Goal: Task Accomplishment & Management: Complete application form

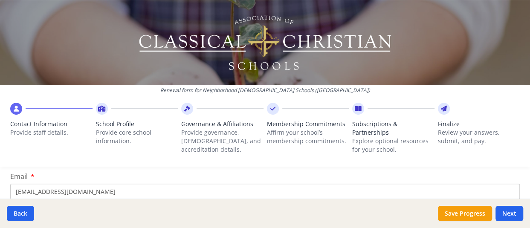
scroll to position [171, 0]
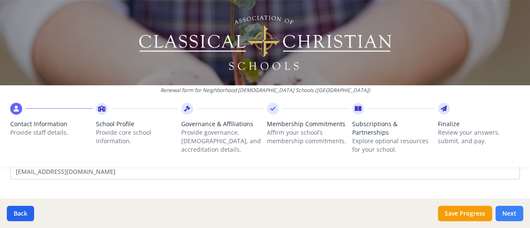
click at [501, 206] on button "Next" at bounding box center [509, 213] width 28 height 15
type input "[PHONE_NUMBER]"
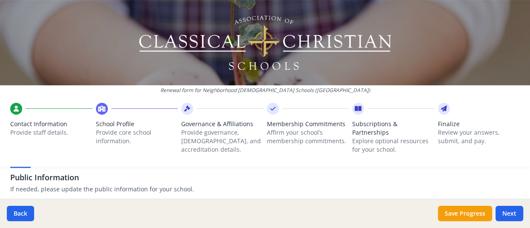
scroll to position [213, 0]
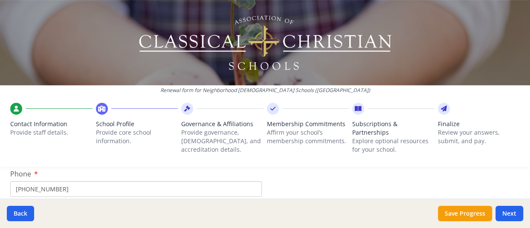
click at [16, 114] on div at bounding box center [16, 109] width 12 height 12
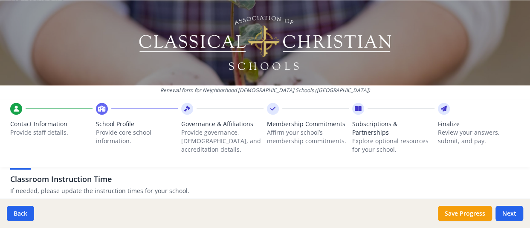
scroll to position [771, 0]
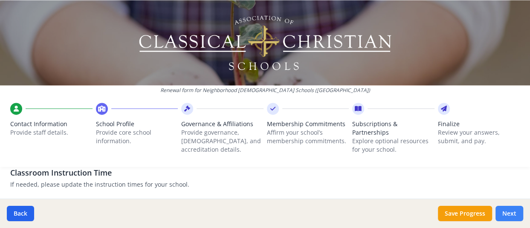
click at [512, 208] on button "Next" at bounding box center [509, 213] width 28 height 15
click at [463, 213] on button "Save Progress" at bounding box center [465, 213] width 54 height 15
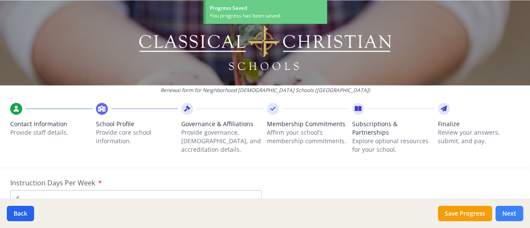
click at [511, 206] on button "Next" at bounding box center [509, 213] width 28 height 15
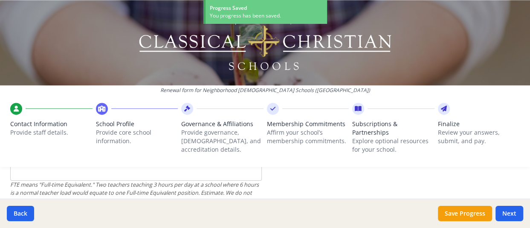
click at [271, 145] on p "Affirm your school’s membership commitments." at bounding box center [308, 136] width 82 height 17
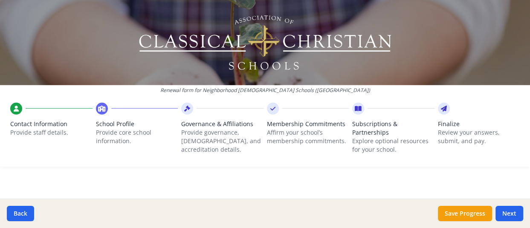
scroll to position [3992, 0]
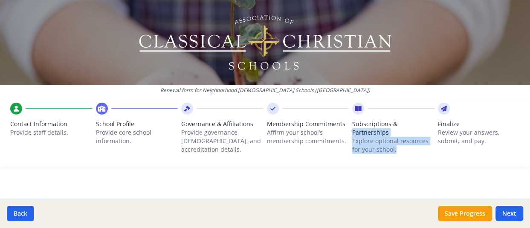
drag, startPoint x: 413, startPoint y: 182, endPoint x: 413, endPoint y: 121, distance: 60.5
click at [413, 121] on div "Subscriptions & Partnerships Explore optional resources for your school." at bounding box center [393, 135] width 82 height 64
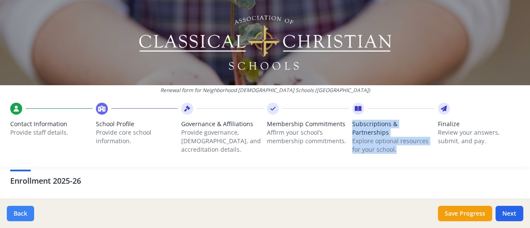
click at [29, 214] on button "Back" at bounding box center [20, 213] width 27 height 15
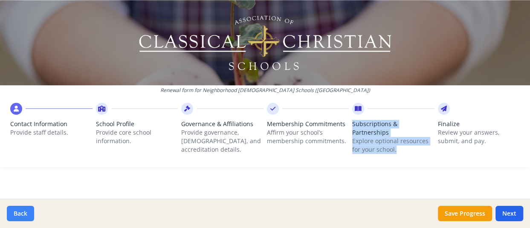
click at [26, 211] on button "Back" at bounding box center [20, 213] width 27 height 15
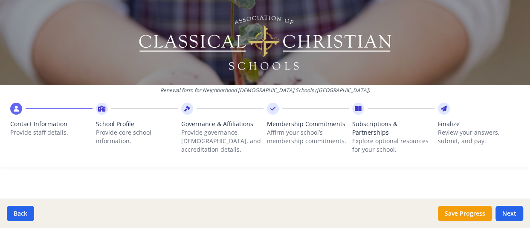
click at [19, 109] on icon at bounding box center [16, 108] width 5 height 9
click at [11, 114] on div "Contact Information Provide staff details. School Profile Provide core school i…" at bounding box center [265, 132] width 530 height 67
click at [12, 116] on div "Contact Information Provide staff details. School Profile Provide core school i…" at bounding box center [265, 132] width 530 height 67
click at [22, 115] on div at bounding box center [16, 109] width 12 height 12
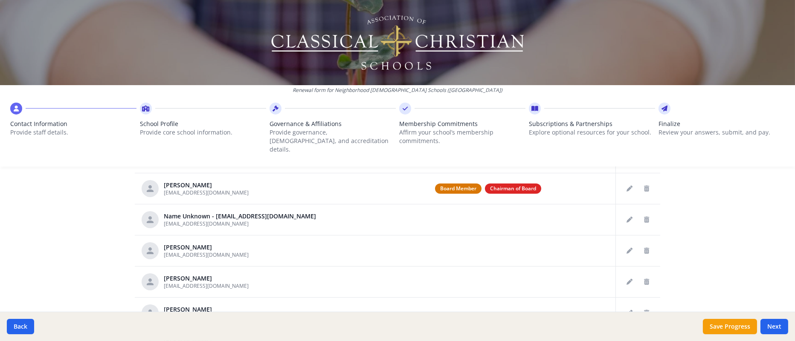
scroll to position [64, 0]
click at [529, 160] on icon "Edit staff" at bounding box center [629, 157] width 6 height 6
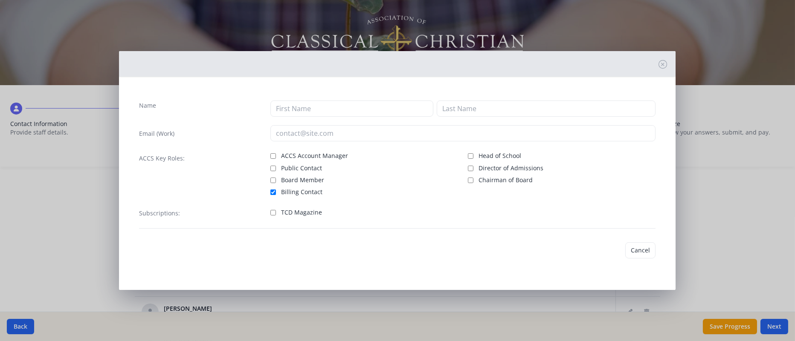
type input "[PERSON_NAME]"
type input "[EMAIL_ADDRESS][DOMAIN_NAME]"
checkbox input "true"
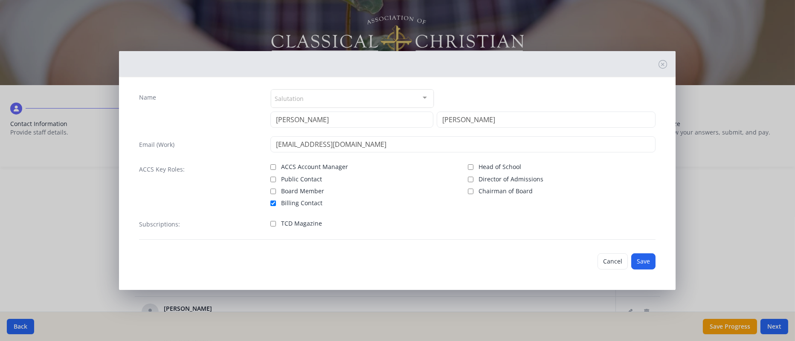
scroll to position [65, 0]
click at [529, 228] on button "Save" at bounding box center [643, 262] width 24 height 16
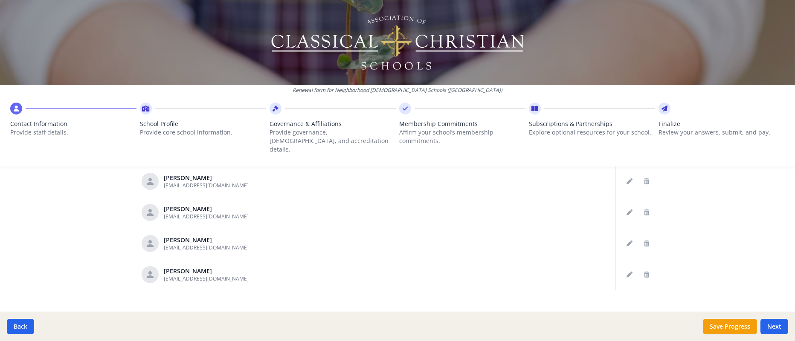
scroll to position [507, 0]
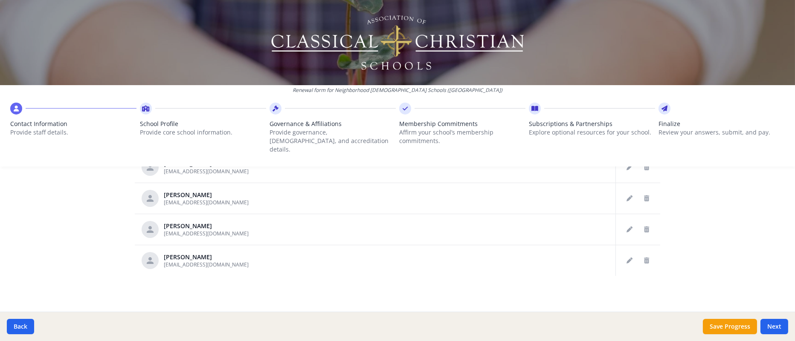
click at [529, 112] on button "Delete staff" at bounding box center [646, 105] width 14 height 14
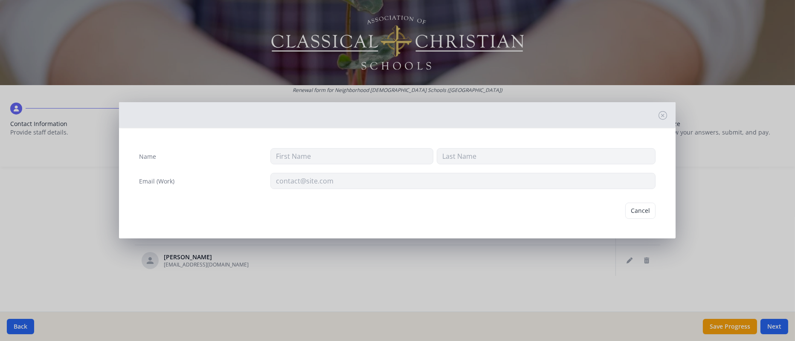
type input "[PERSON_NAME]"
type input "[EMAIL_ADDRESS][DOMAIN_NAME]"
click at [529, 202] on button "Delete" at bounding box center [640, 210] width 29 height 16
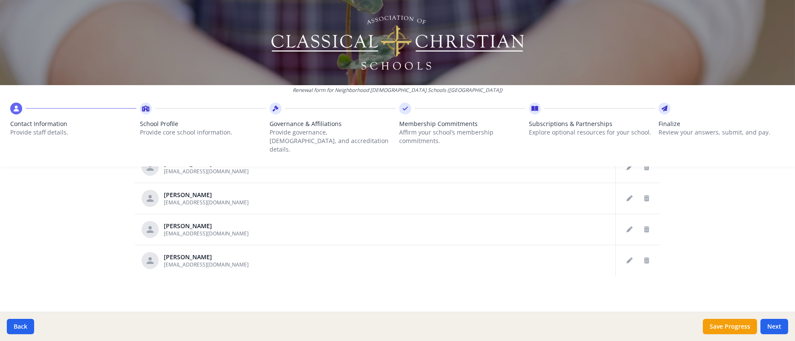
scroll to position [571, 0]
click at [529, 171] on icon "Delete staff" at bounding box center [646, 168] width 5 height 6
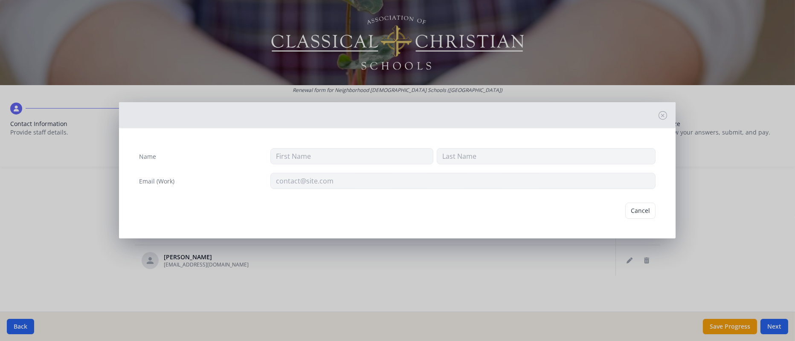
type input "[PERSON_NAME]"
type input "[EMAIL_ADDRESS][DOMAIN_NAME]"
click at [529, 219] on button "Delete" at bounding box center [640, 211] width 29 height 16
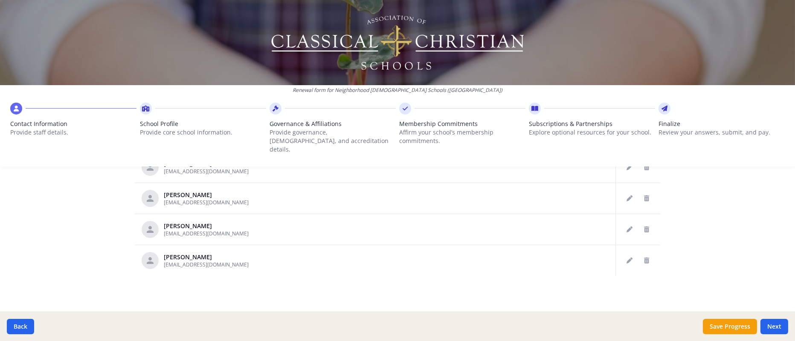
scroll to position [635, 0]
click at [529, 199] on button "Edit staff" at bounding box center [629, 199] width 14 height 14
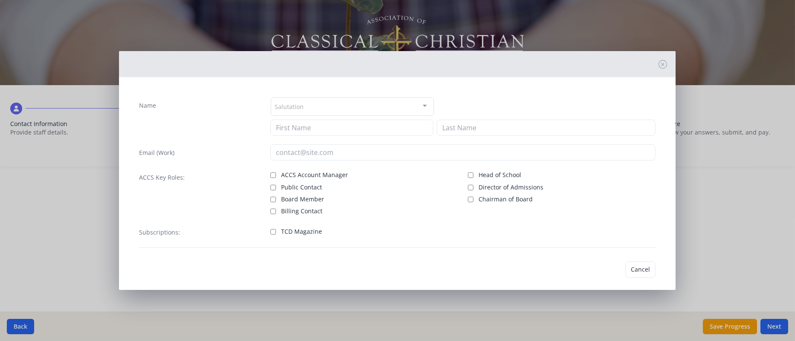
type input "[PERSON_NAME]"
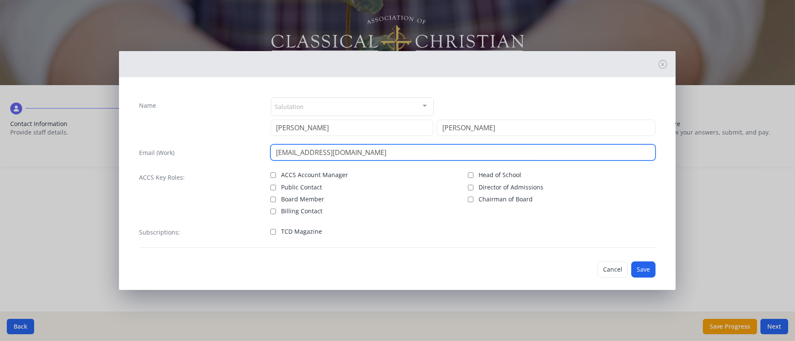
drag, startPoint x: 386, startPoint y: 172, endPoint x: 139, endPoint y: 188, distance: 247.7
click at [139, 188] on div "Name Salutation Mr. Mrs. Ms. Dr. Rev. Fr. Esq. No elements found. Consider chan…" at bounding box center [397, 172] width 530 height 165
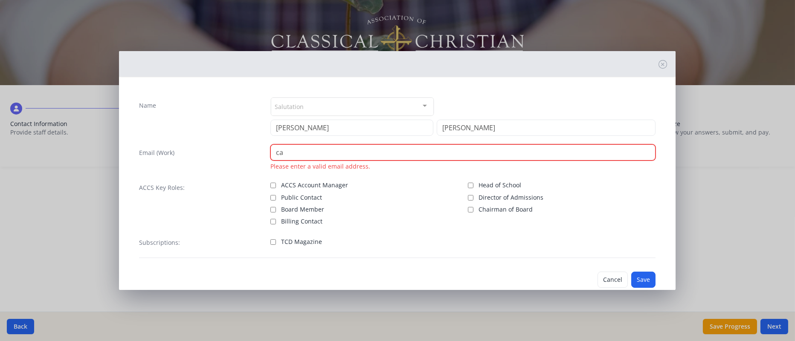
type input "c"
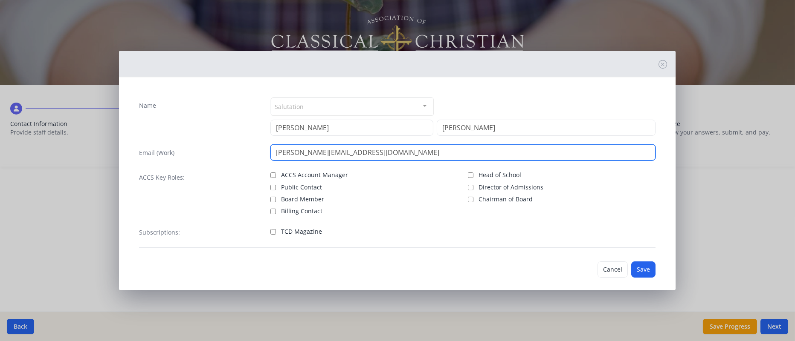
scroll to position [64, 0]
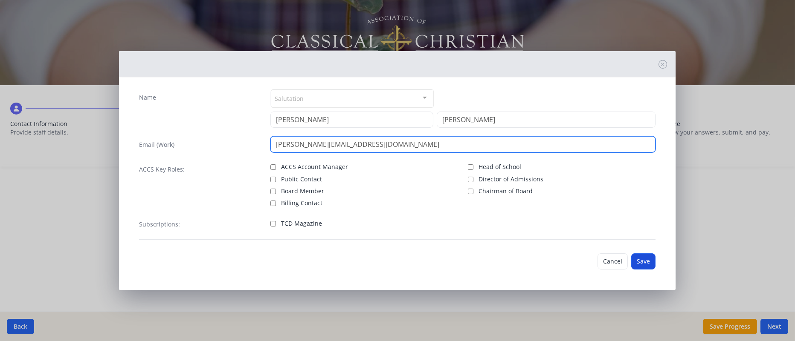
type input "[PERSON_NAME][EMAIL_ADDRESS][DOMAIN_NAME]"
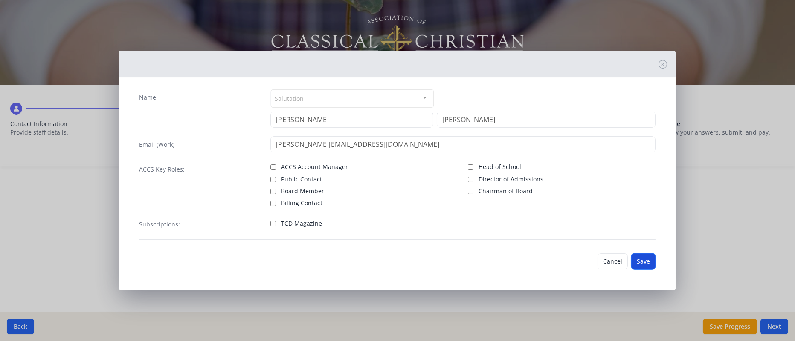
click at [529, 228] on button "Save" at bounding box center [643, 262] width 24 height 16
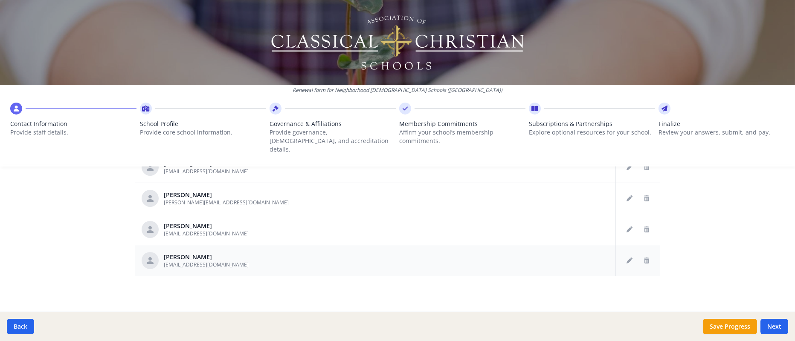
scroll to position [667, 0]
click at [529, 228] on button "Next" at bounding box center [774, 326] width 28 height 15
type input "[PHONE_NUMBER]"
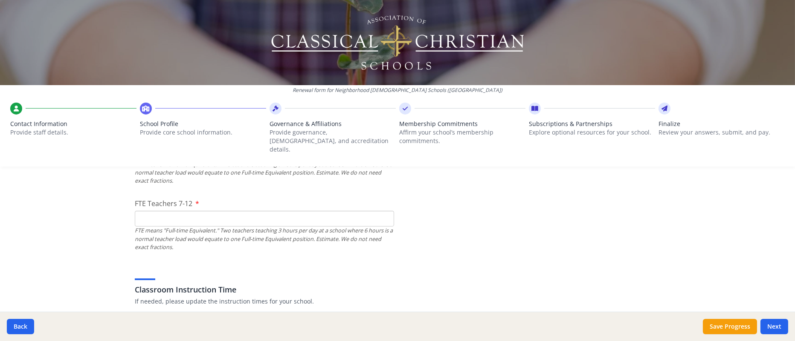
scroll to position [639, 0]
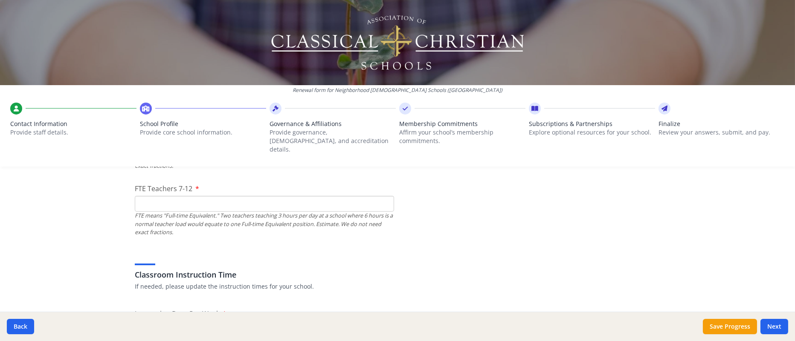
click at [173, 146] on input "FTE Teachers K-6" at bounding box center [264, 138] width 259 height 16
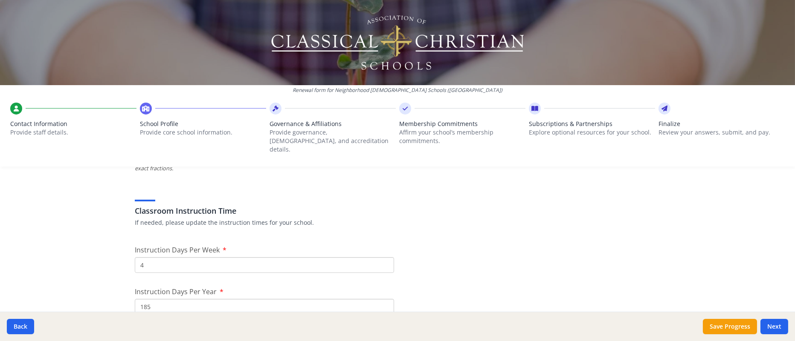
type input "2"
click at [159, 148] on input "FTE Teachers 7-12" at bounding box center [264, 140] width 259 height 16
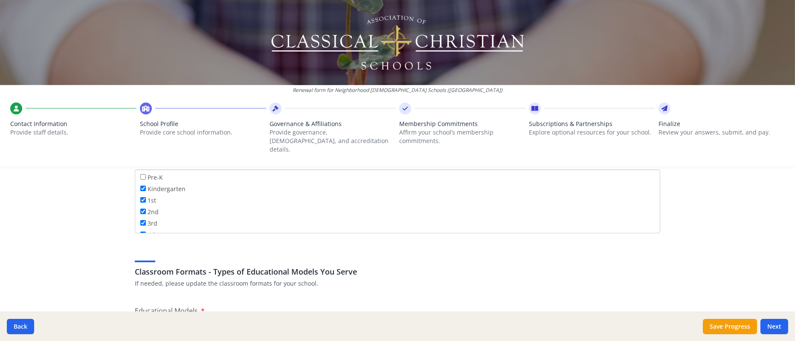
scroll to position [1535, 0]
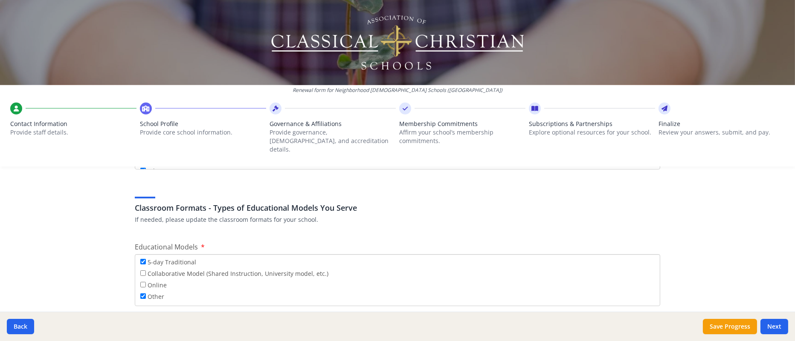
type input "3"
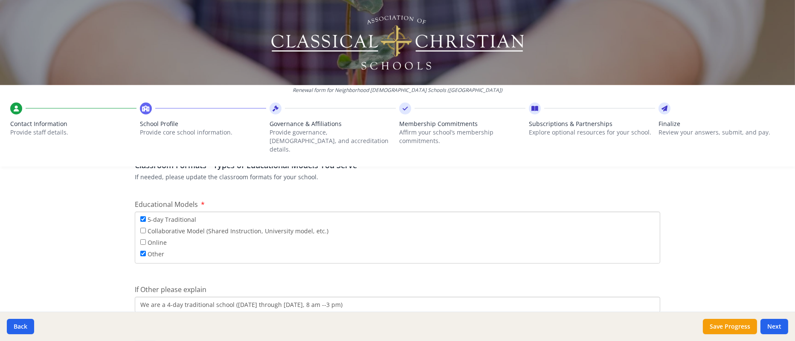
scroll to position [1598, 0]
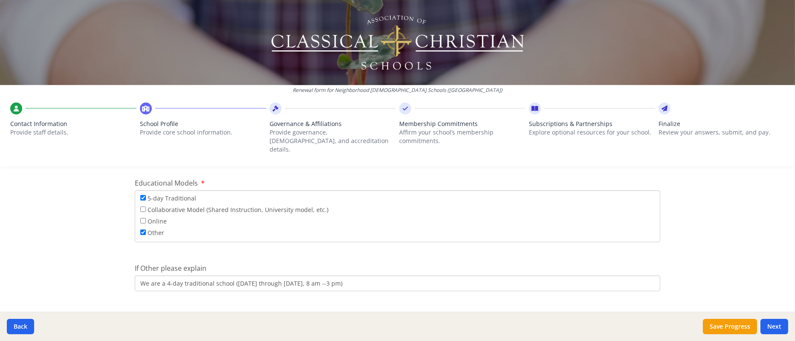
type input "0"
type input "3"
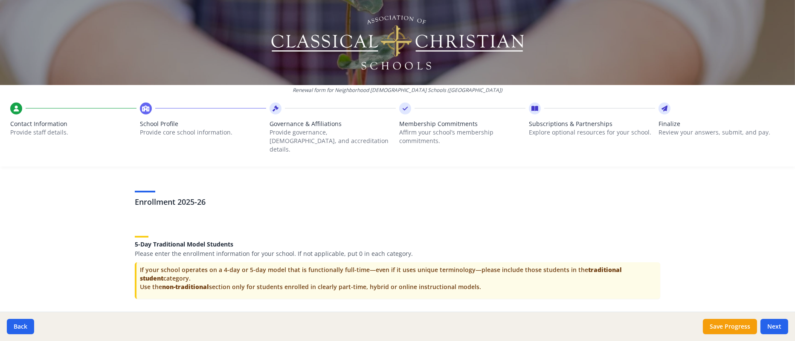
scroll to position [103, 0]
type input "1"
checkbox input "true"
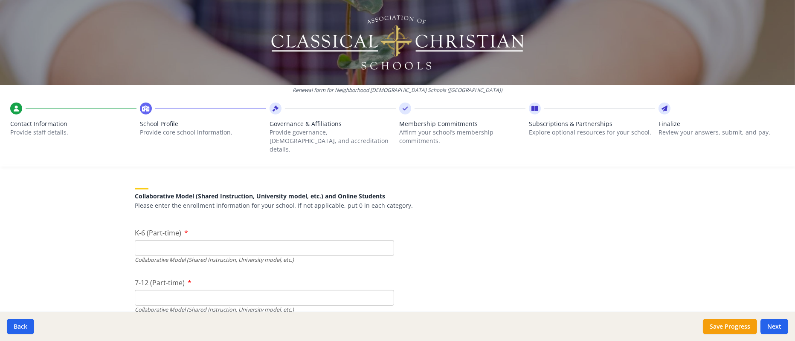
scroll to position [2046, 0]
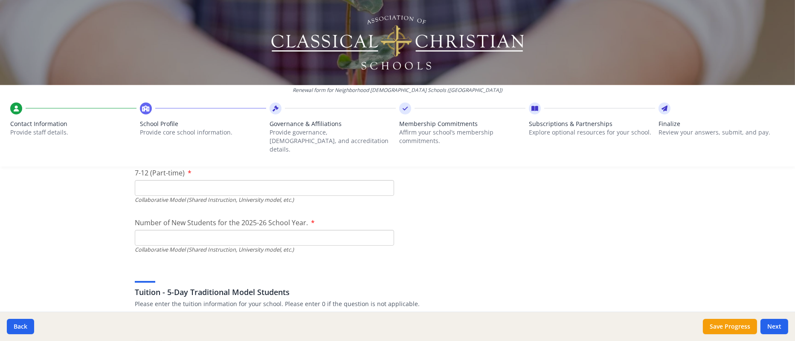
scroll to position [2238, 0]
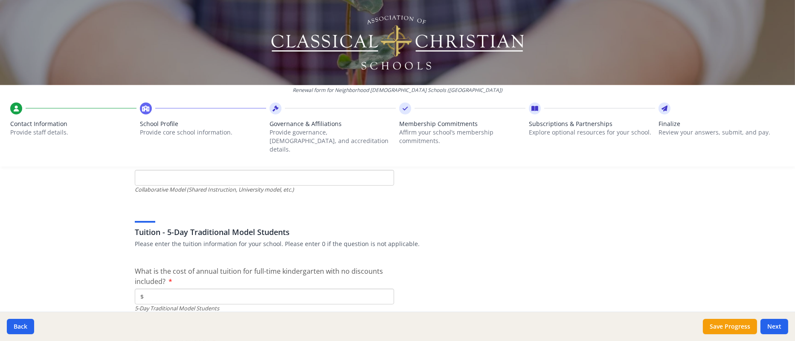
type input "0"
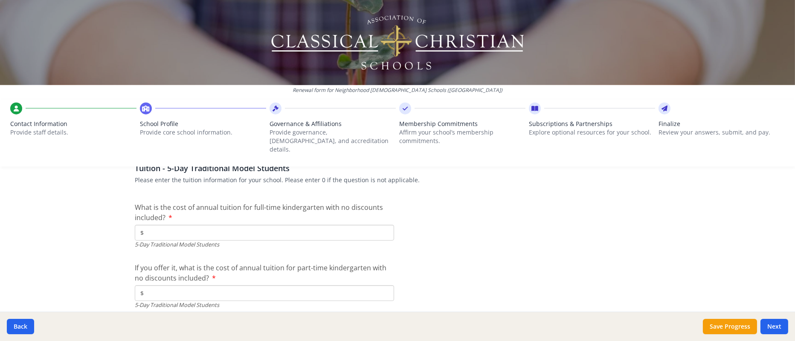
type input "41"
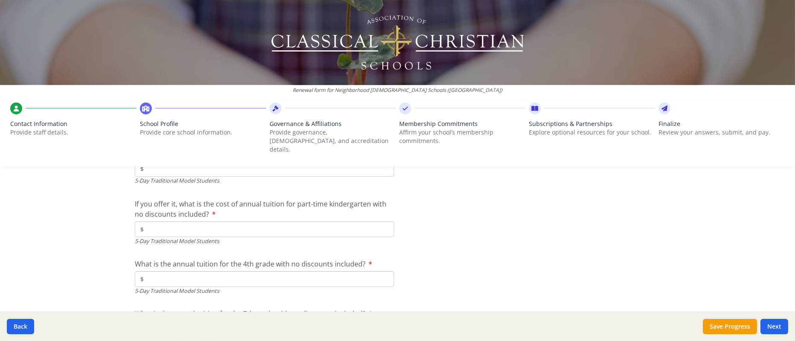
type input "23"
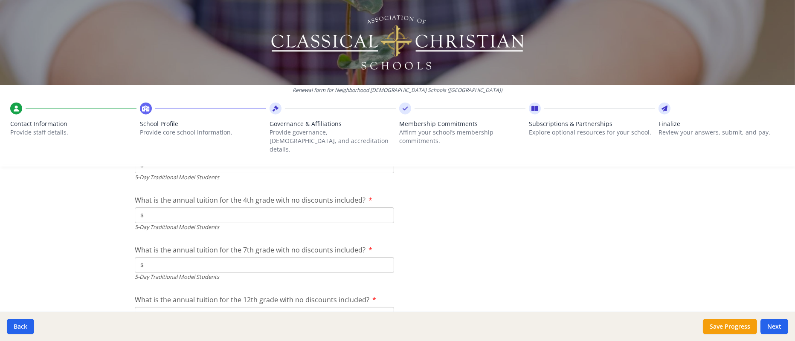
scroll to position [2494, 0]
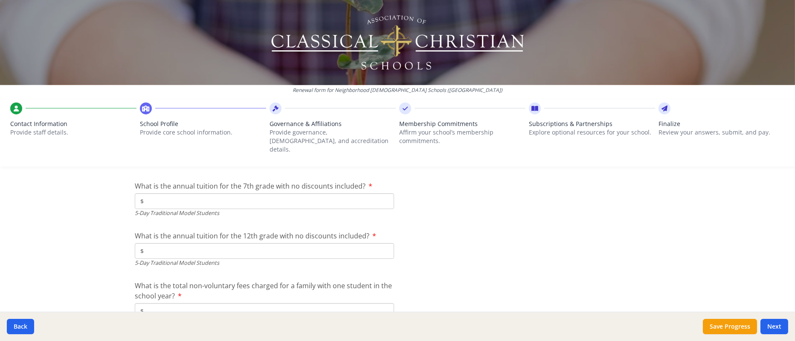
type input "25"
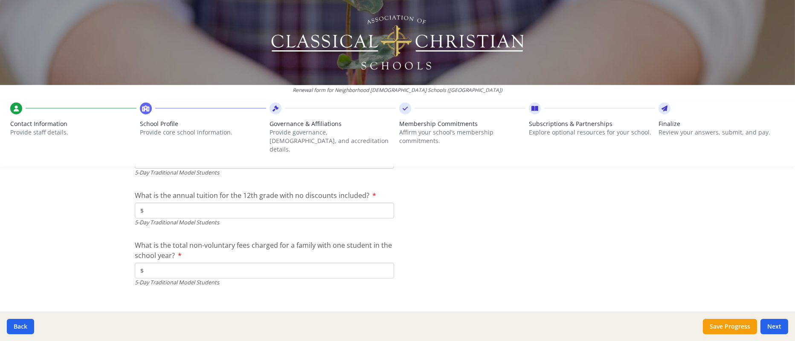
scroll to position [2558, 0]
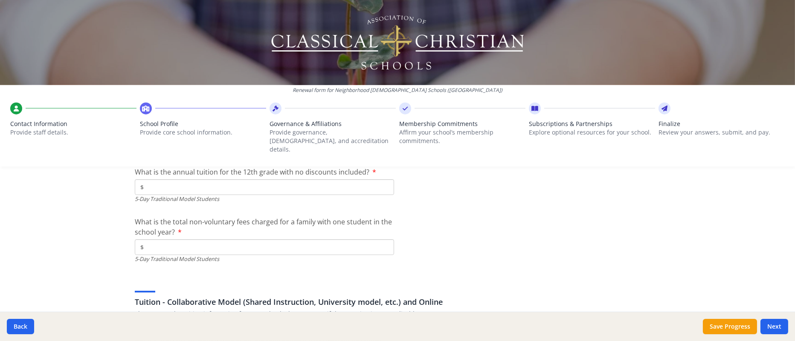
type input "0"
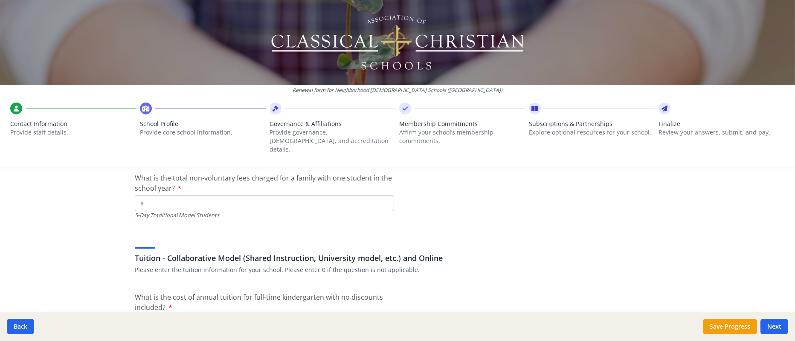
scroll to position [2621, 0]
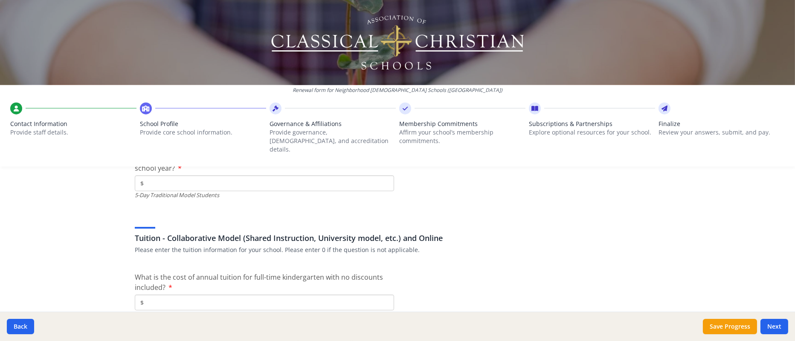
type input "0"
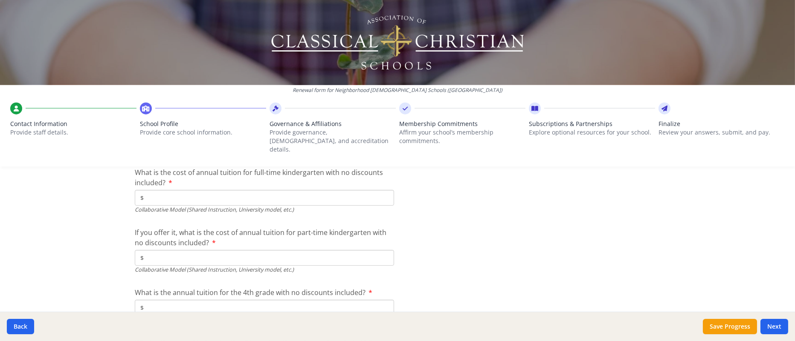
scroll to position [2749, 0]
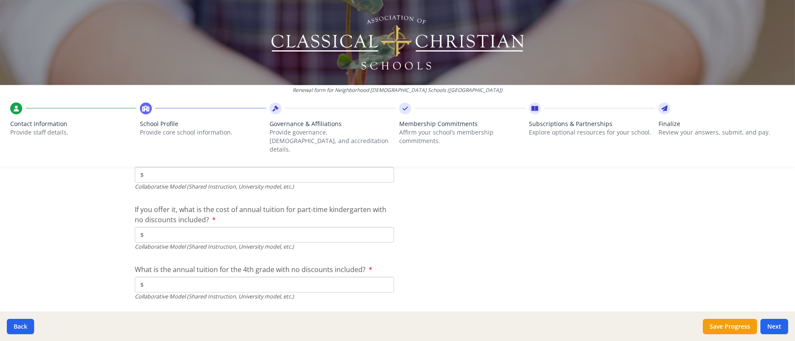
type input "0"
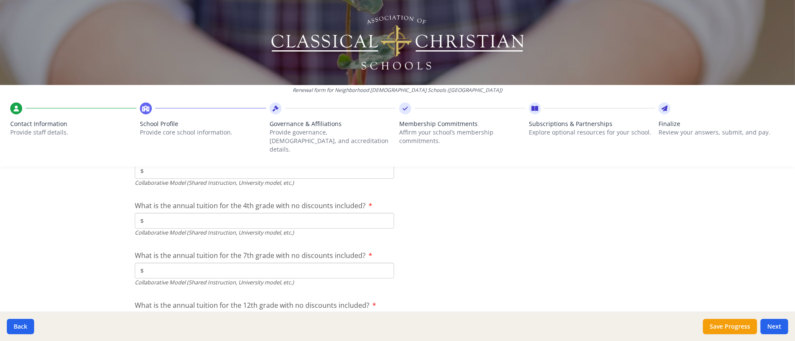
type input "$7 250.00"
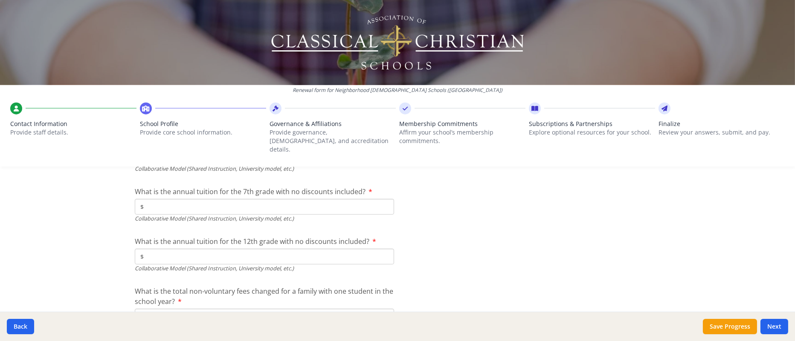
type input "$0"
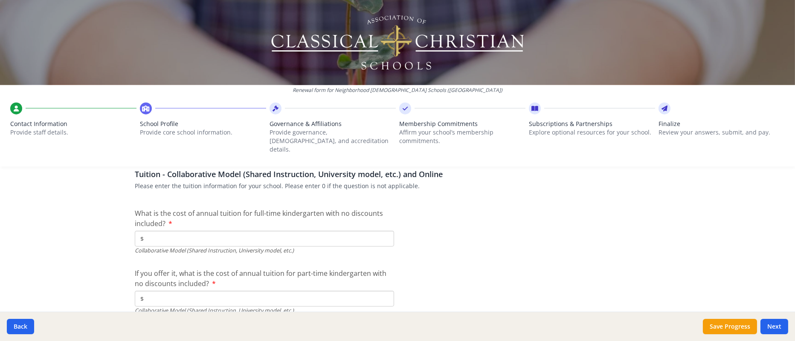
scroll to position [2749, 0]
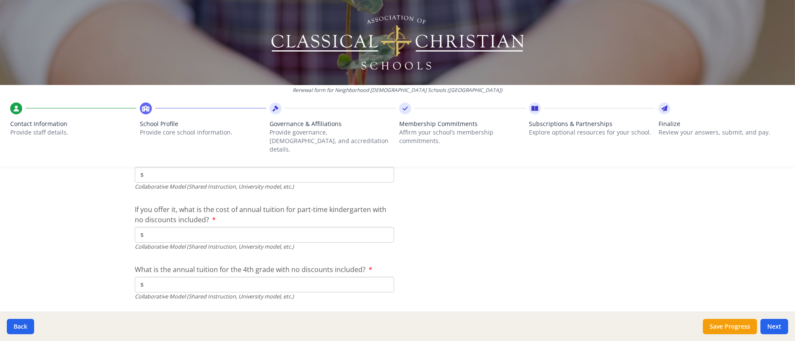
drag, startPoint x: 195, startPoint y: 239, endPoint x: 154, endPoint y: 240, distance: 40.9
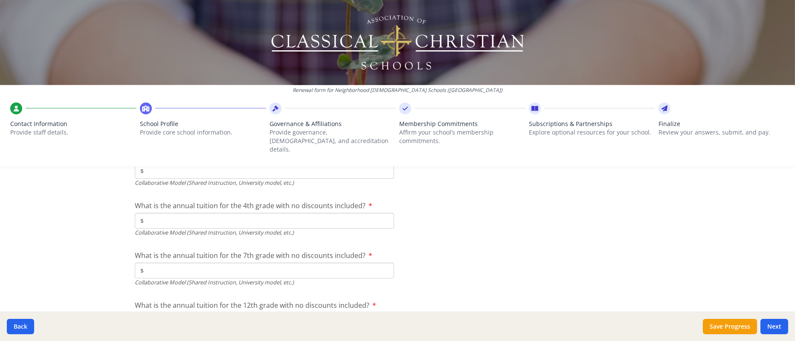
scroll to position [2877, 0]
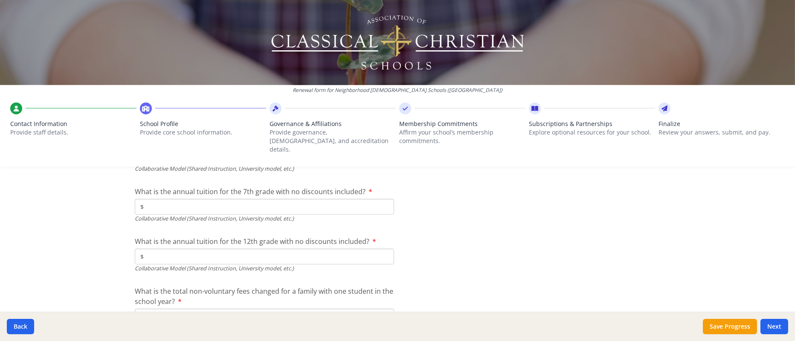
type input "$7 000.00"
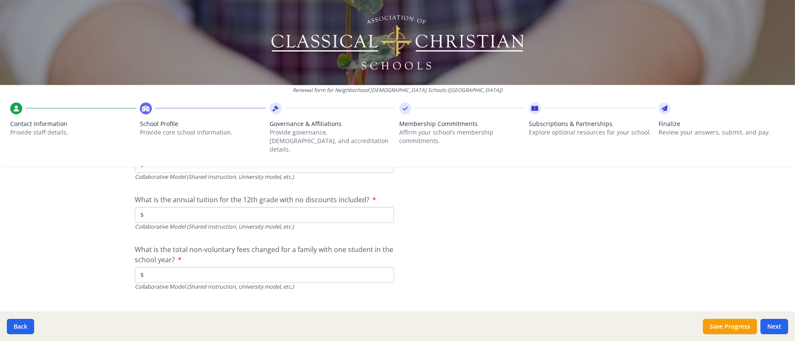
scroll to position [2941, 0]
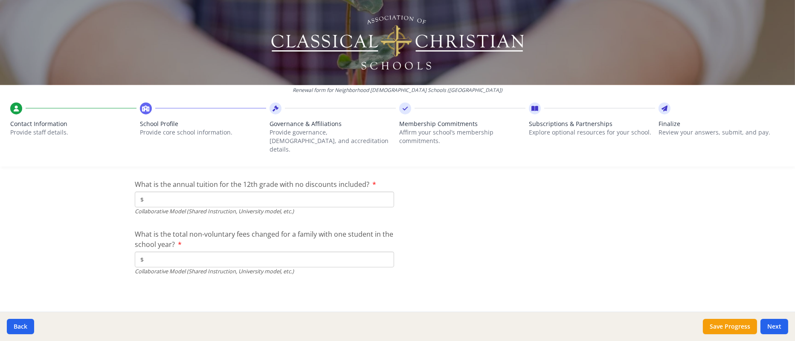
type input "$7 000.00"
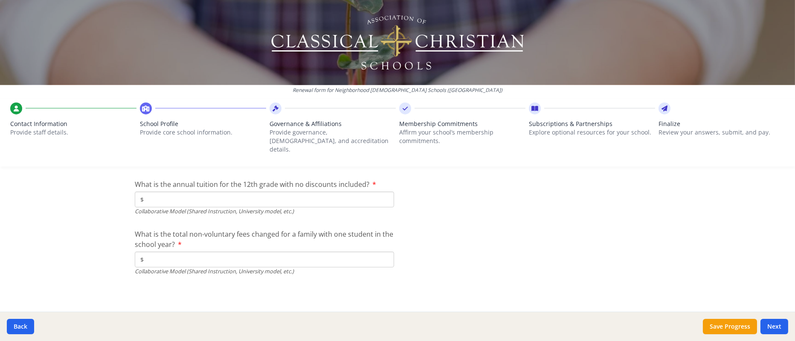
scroll to position [3069, 0]
type input "$7 000.00"
type input "$300.00"
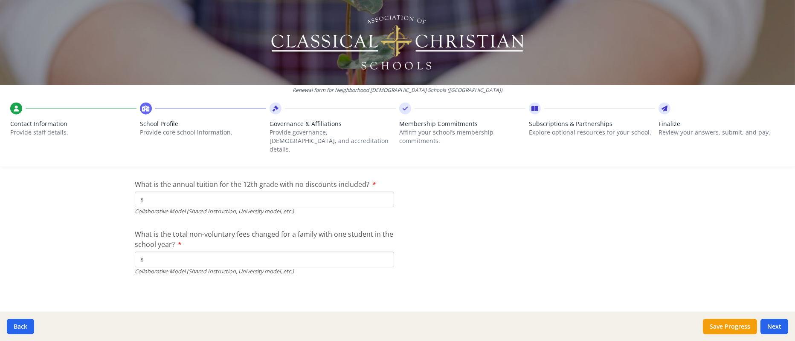
type input "$0"
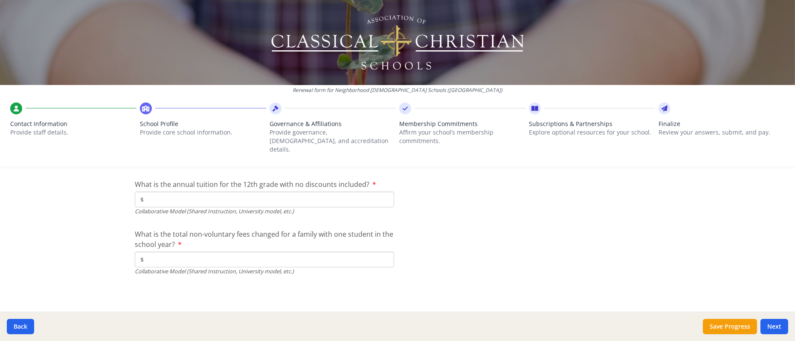
type input "$0"
click at [529, 228] on button "Next" at bounding box center [774, 326] width 28 height 15
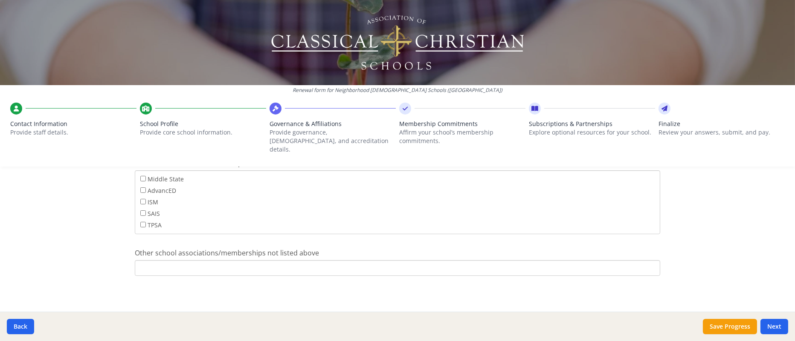
scroll to position [718, 0]
click at [529, 228] on button "Next" at bounding box center [774, 326] width 28 height 15
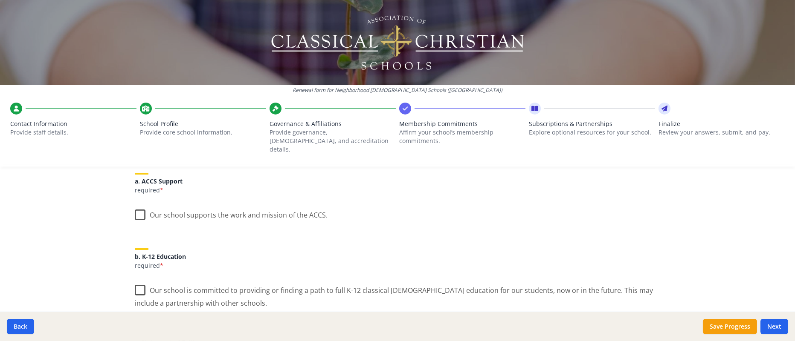
scroll to position [128, 0]
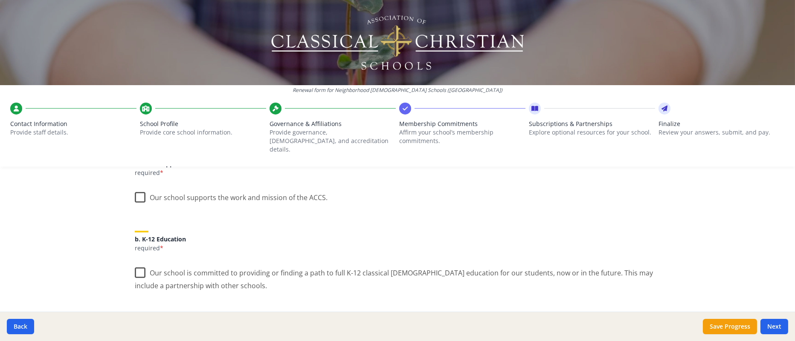
click at [136, 205] on label "Our school supports the work and mission of the ACCS." at bounding box center [231, 196] width 193 height 18
click at [0, 0] on input "Our school supports the work and mission of the ACCS." at bounding box center [0, 0] width 0 height 0
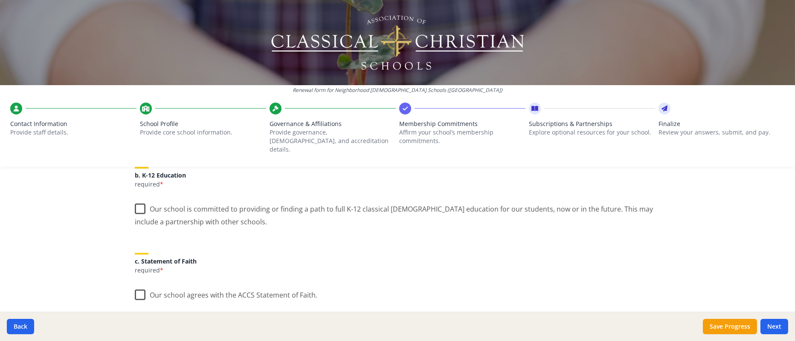
scroll to position [256, 0]
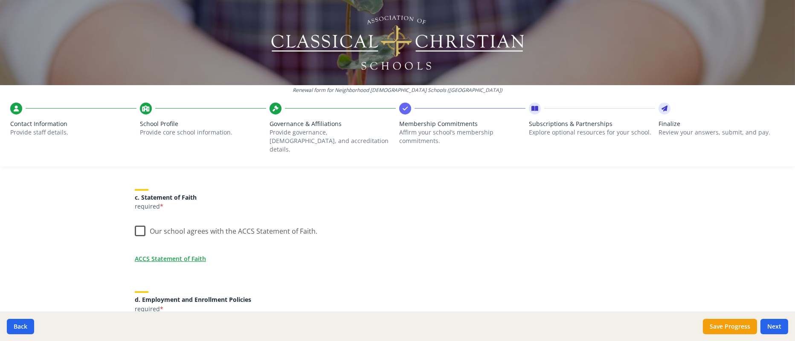
click at [135, 163] on label "Our school is committed to providing or finding a path to full K-12 classical […" at bounding box center [397, 148] width 525 height 29
click at [0, 0] on input "Our school is committed to providing or finding a path to full K-12 classical […" at bounding box center [0, 0] width 0 height 0
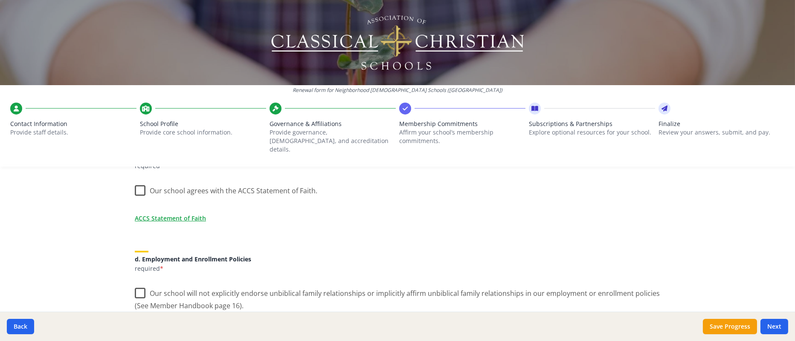
scroll to position [320, 0]
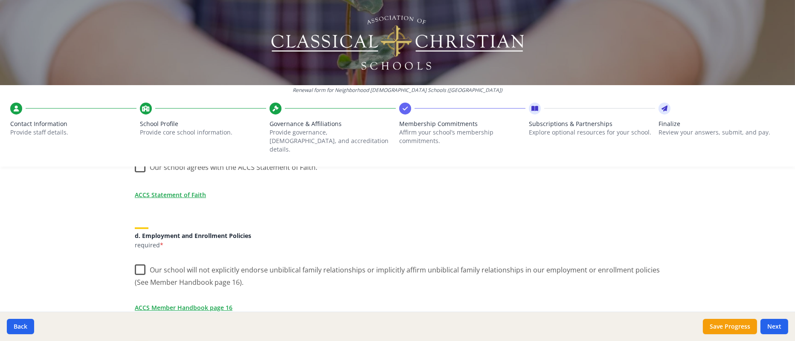
click at [131, 228] on div "ACCS Membership Agreement (requirements) As an ACCS member school you are requi…" at bounding box center [397, 337] width 546 height 927
click at [138, 175] on label "Our school agrees with the ACCS Statement of Faith." at bounding box center [226, 165] width 182 height 18
click at [0, 0] on input "Our school agrees with the ACCS Statement of Faith." at bounding box center [0, 0] width 0 height 0
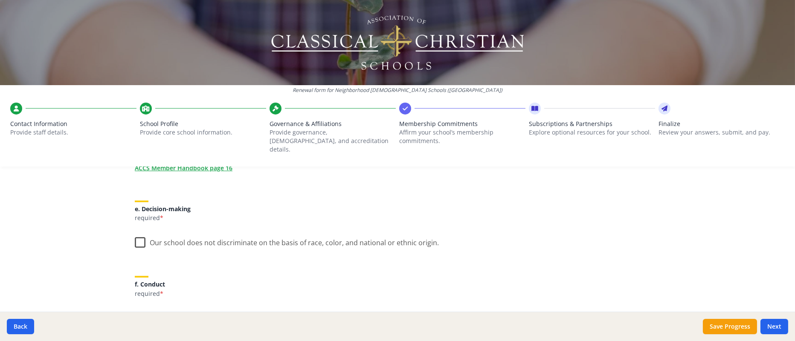
scroll to position [462, 0]
click at [135, 145] on label "Our school will not explicitly endorse unbiblical family relationships or impli…" at bounding box center [397, 131] width 525 height 29
click at [0, 0] on input "Our school will not explicitly endorse unbiblical family relationships or impli…" at bounding box center [0, 0] width 0 height 0
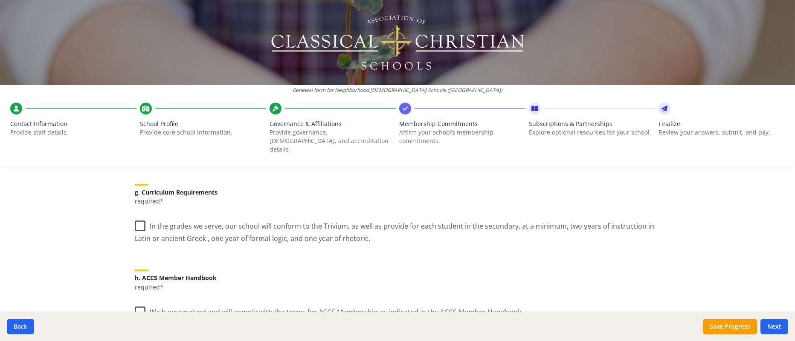
scroll to position [645, 0]
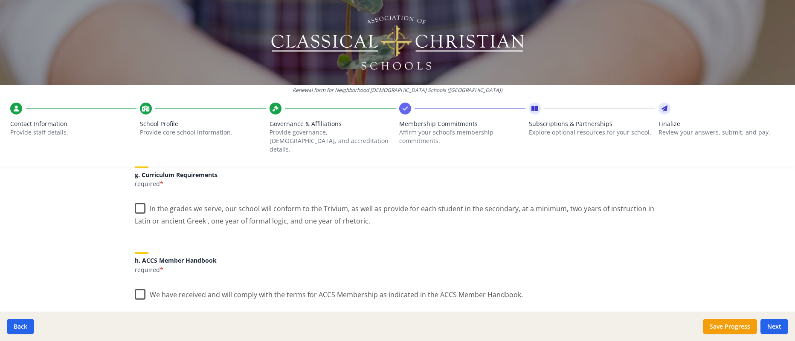
click at [135, 65] on label "Our school does not discriminate on the basis of race, color, and national or e…" at bounding box center [287, 55] width 304 height 18
click at [0, 0] on input "Our school does not discriminate on the basis of race, color, and national or e…" at bounding box center [0, 0] width 0 height 0
click at [137, 141] on label "Our school agrees to treat other ACCS member schools according to "the golden r…" at bounding box center [370, 131] width 471 height 18
click at [0, 0] on input "Our school agrees to treat other ACCS member schools according to "the golden r…" at bounding box center [0, 0] width 0 height 0
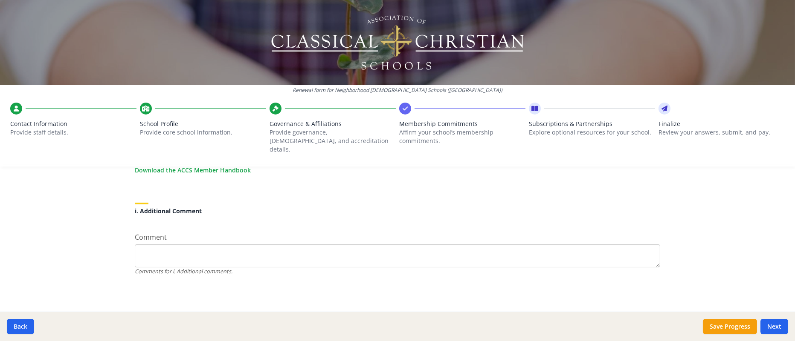
scroll to position [833, 0]
click at [140, 74] on label "In the grades we serve, our school will conform to the Trivium, as well as prov…" at bounding box center [397, 60] width 525 height 29
click at [0, 0] on input "In the grades we serve, our school will conform to the Trivium, as well as prov…" at bounding box center [0, 0] width 0 height 0
click at [137, 150] on label "We have received and will comply with the terms for ACCS Membership as indicate…" at bounding box center [329, 141] width 388 height 18
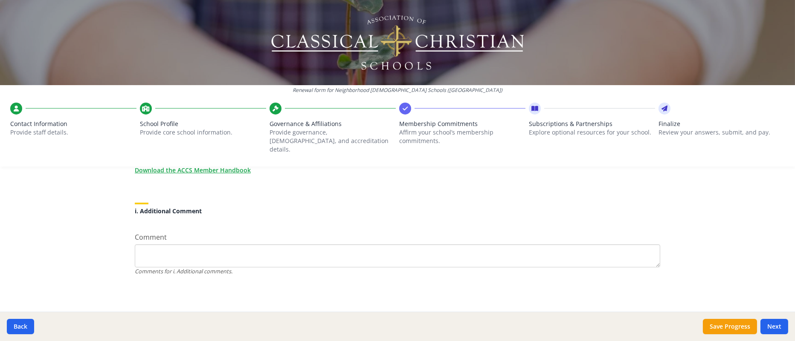
click at [0, 0] on input "We have received and will comply with the terms for ACCS Membership as indicate…" at bounding box center [0, 0] width 0 height 0
click at [171, 175] on link "Download the ACCS Member Handbook" at bounding box center [194, 170] width 116 height 9
click at [529, 228] on button "Next" at bounding box center [774, 326] width 28 height 15
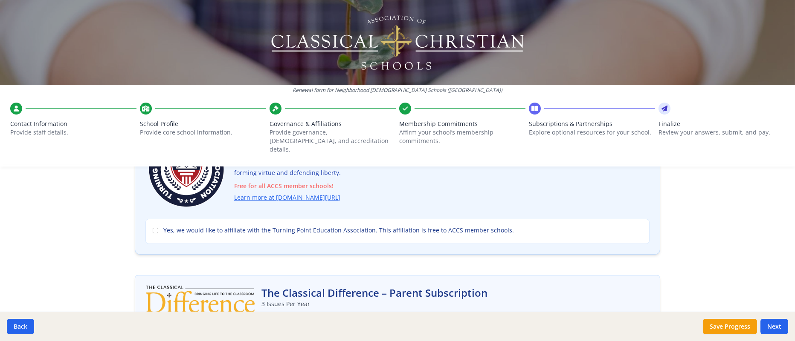
scroll to position [103, 0]
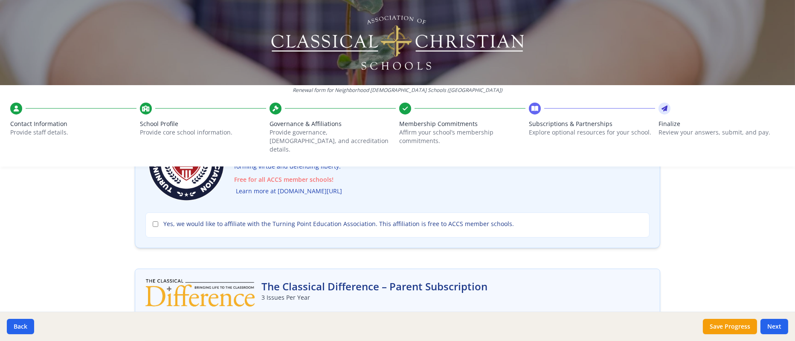
click at [340, 197] on link "Learn more at [DOMAIN_NAME][URL]" at bounding box center [289, 192] width 106 height 10
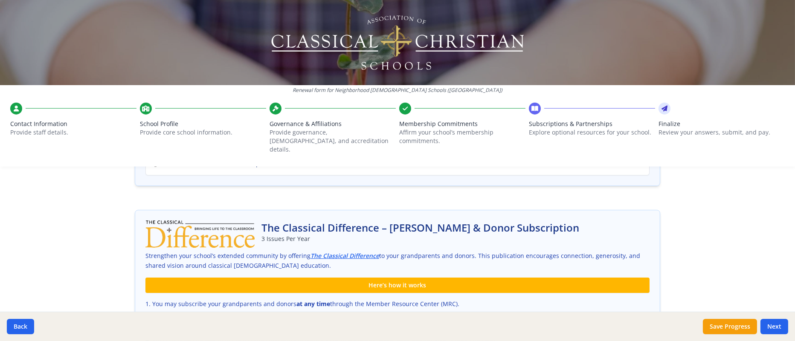
scroll to position [453, 0]
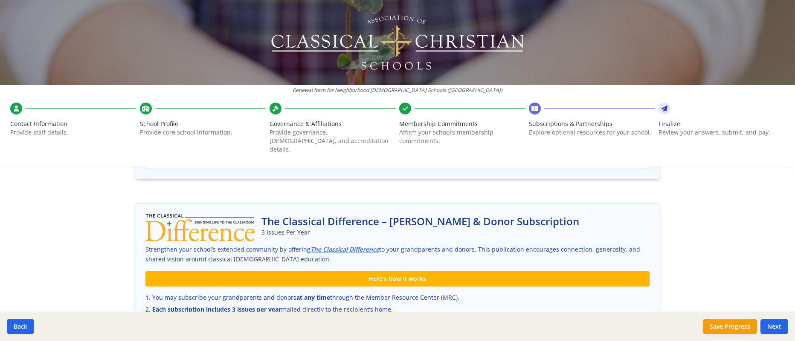
click at [158, 130] on input "Yes. I would like to subscribe my parents for $4.00 per student !" at bounding box center [156, 127] width 6 height 6
radio input "true"
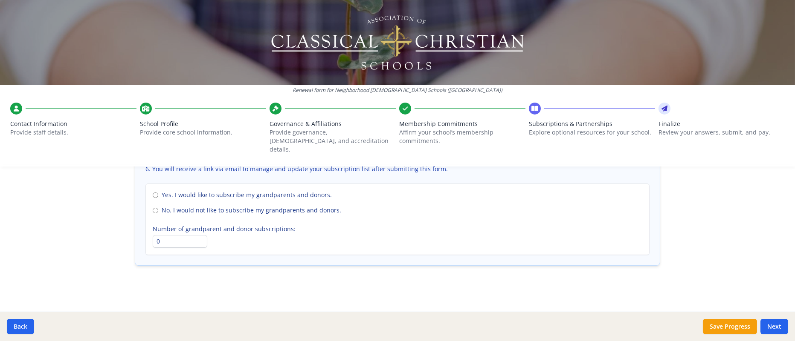
scroll to position [881, 0]
click at [529, 228] on button "Next" at bounding box center [774, 326] width 28 height 15
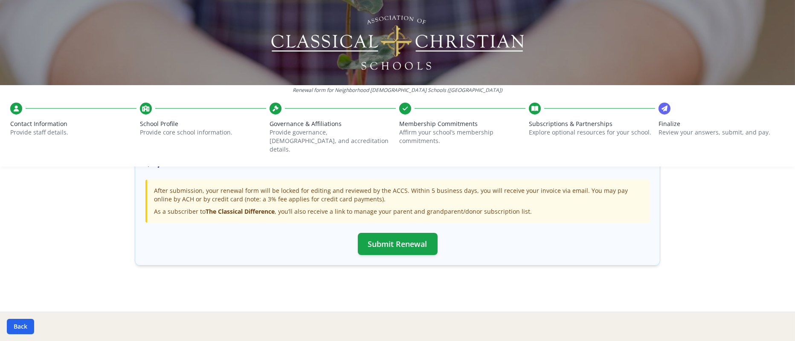
scroll to position [393, 0]
click at [392, 228] on button "Submit Renewal" at bounding box center [398, 244] width 80 height 22
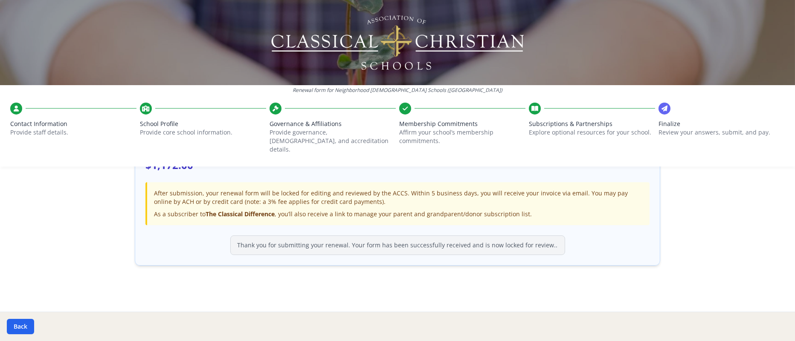
scroll to position [428, 0]
